Goal: Understand process/instructions: Learn how to perform a task or action

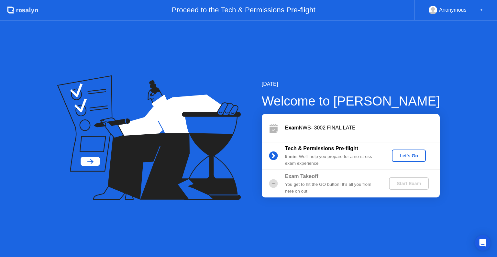
click at [409, 157] on div "Let's Go" at bounding box center [409, 155] width 29 height 5
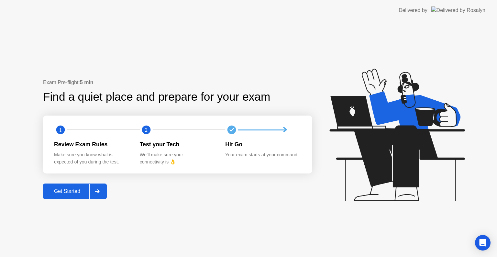
click at [97, 188] on div at bounding box center [97, 191] width 16 height 15
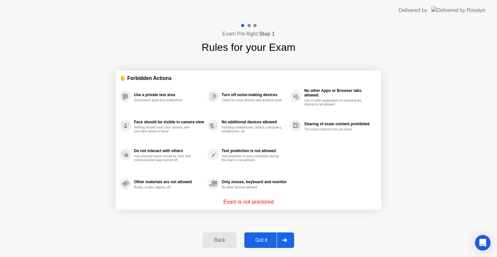
click at [285, 239] on icon at bounding box center [284, 240] width 5 height 4
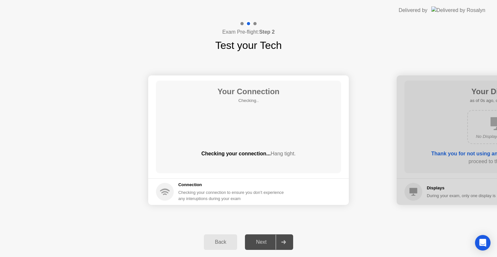
click at [285, 239] on div at bounding box center [284, 242] width 16 height 15
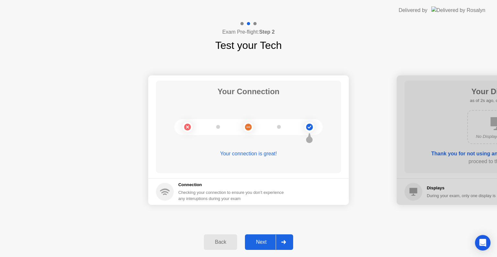
click at [284, 245] on div at bounding box center [284, 242] width 16 height 15
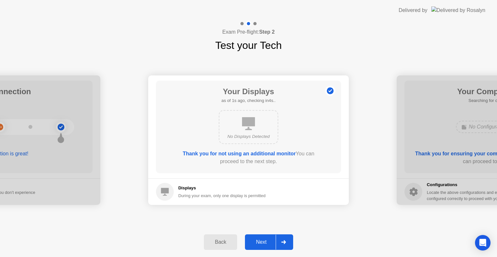
click at [284, 245] on div at bounding box center [284, 242] width 16 height 15
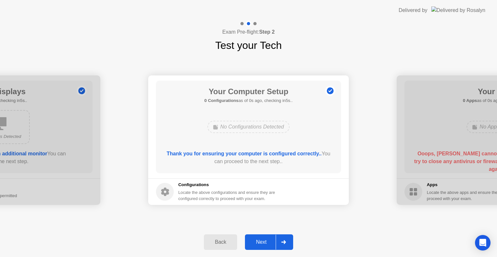
click at [284, 245] on div at bounding box center [284, 242] width 16 height 15
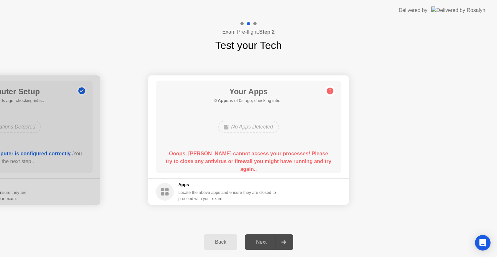
click at [284, 245] on div at bounding box center [284, 242] width 16 height 15
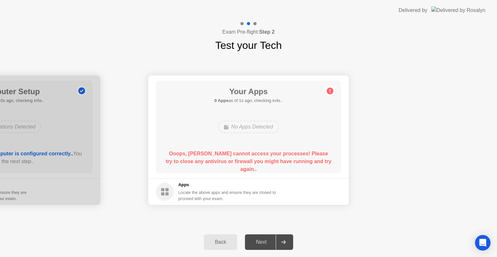
click at [284, 245] on div at bounding box center [284, 242] width 16 height 15
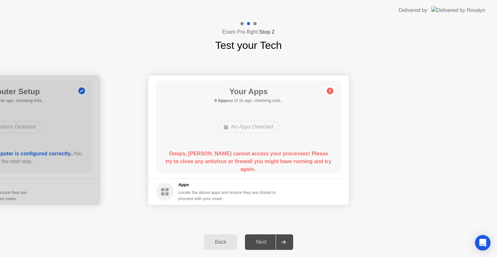
click at [284, 245] on div at bounding box center [284, 242] width 16 height 15
drag, startPoint x: 284, startPoint y: 245, endPoint x: 487, endPoint y: -4, distance: 321.3
click at [487, 0] on html "Delivered by Exam Pre-flight: Step 2 Test your Tech Your Connection Your connec…" at bounding box center [248, 128] width 497 height 257
